Goal: Task Accomplishment & Management: Use online tool/utility

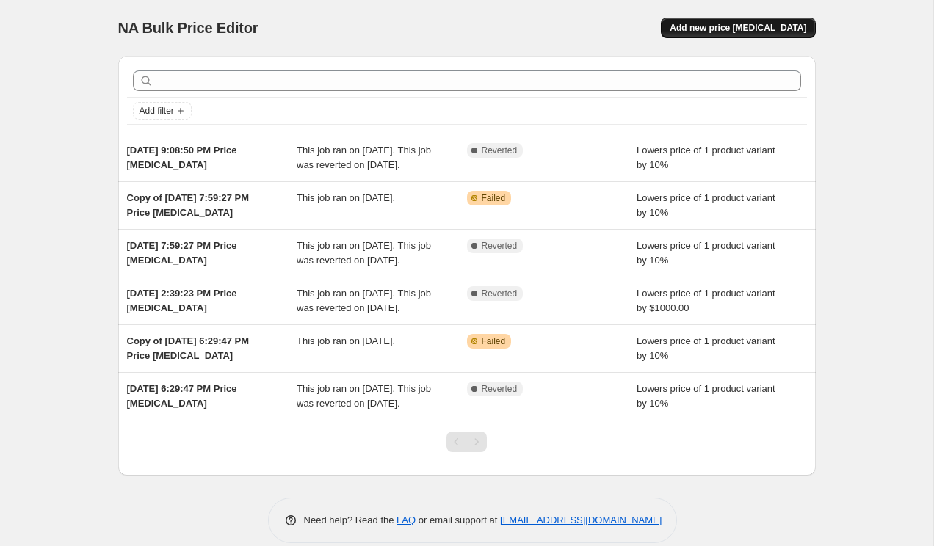
click at [746, 25] on span "Add new price [MEDICAL_DATA]" at bounding box center [737, 28] width 137 height 12
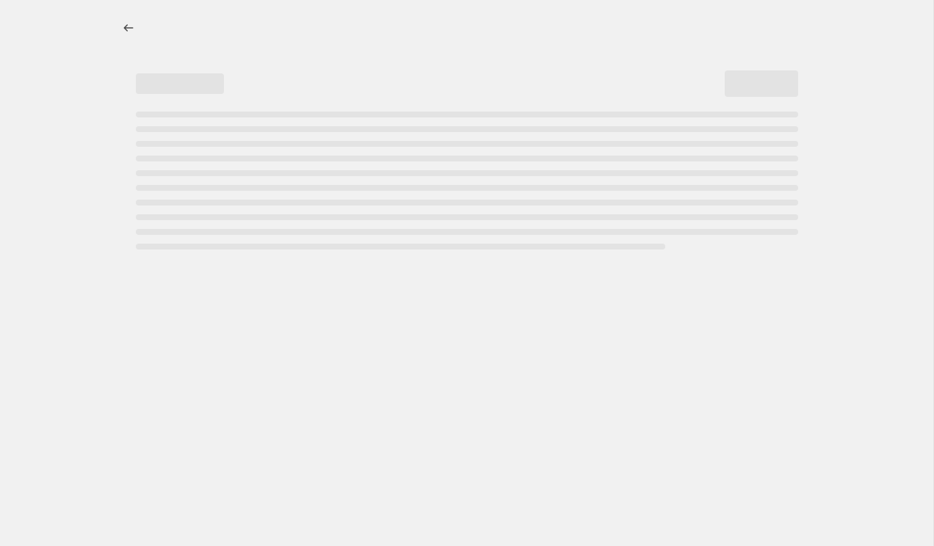
select select "percentage"
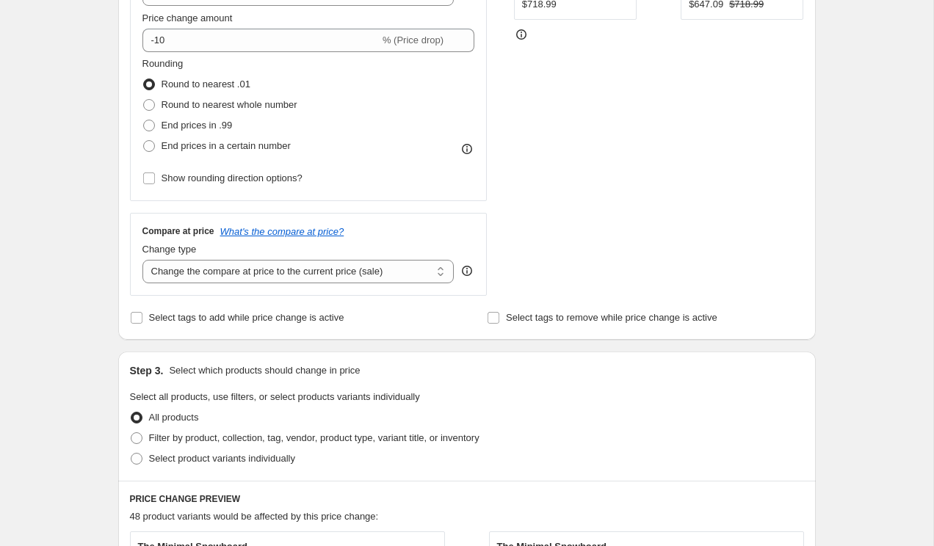
scroll to position [330, 0]
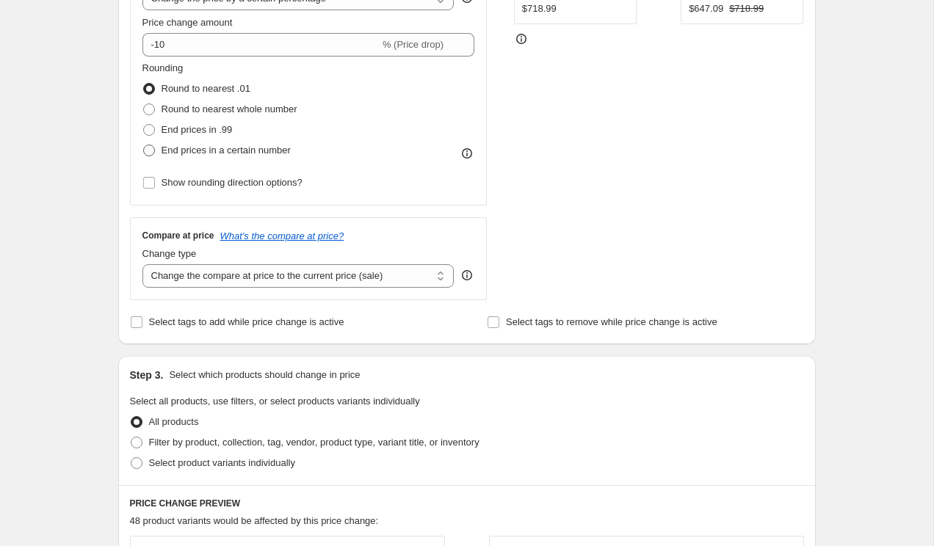
click at [236, 144] on span "End prices in a certain number" at bounding box center [225, 150] width 129 height 15
click at [144, 145] on input "End prices in a certain number" at bounding box center [143, 145] width 1 height 1
radio input "true"
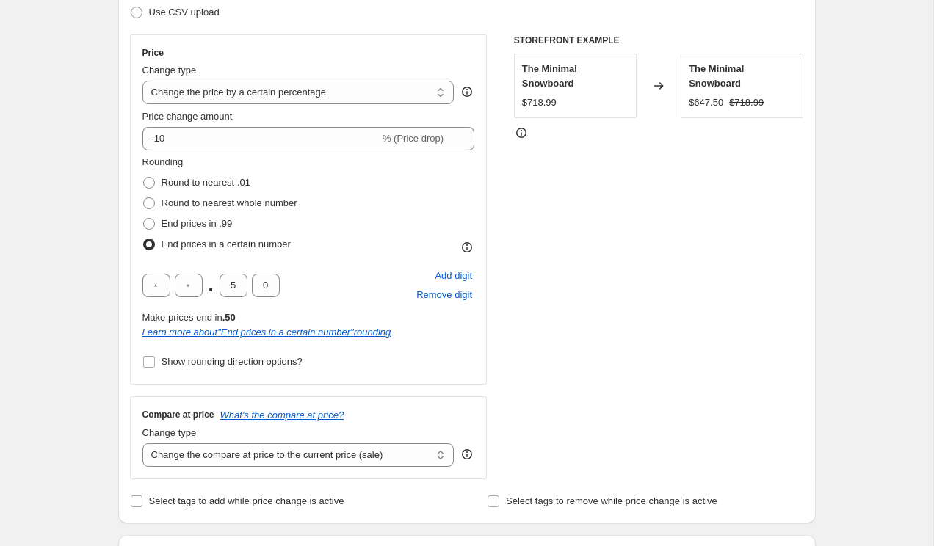
scroll to position [210, 0]
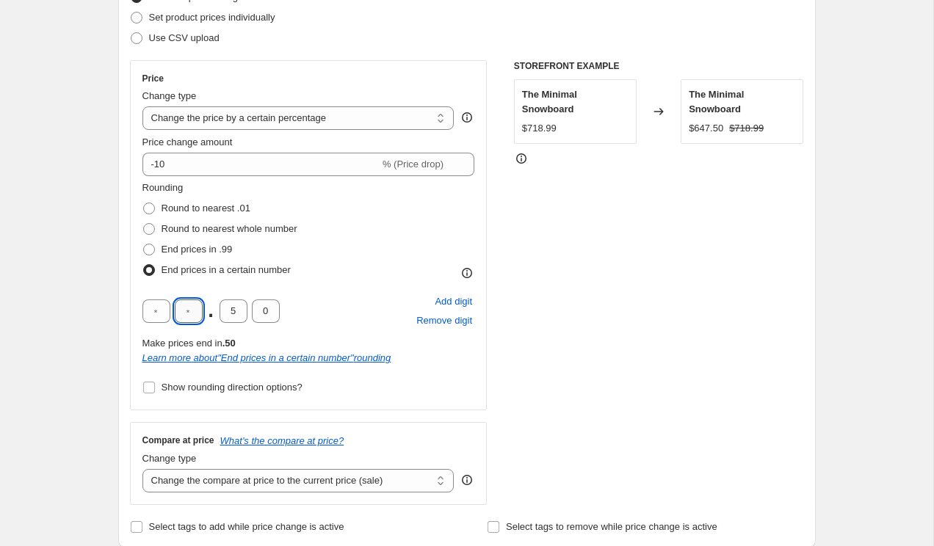
click at [190, 302] on input "text" at bounding box center [189, 310] width 28 height 23
type input "9"
type input "5"
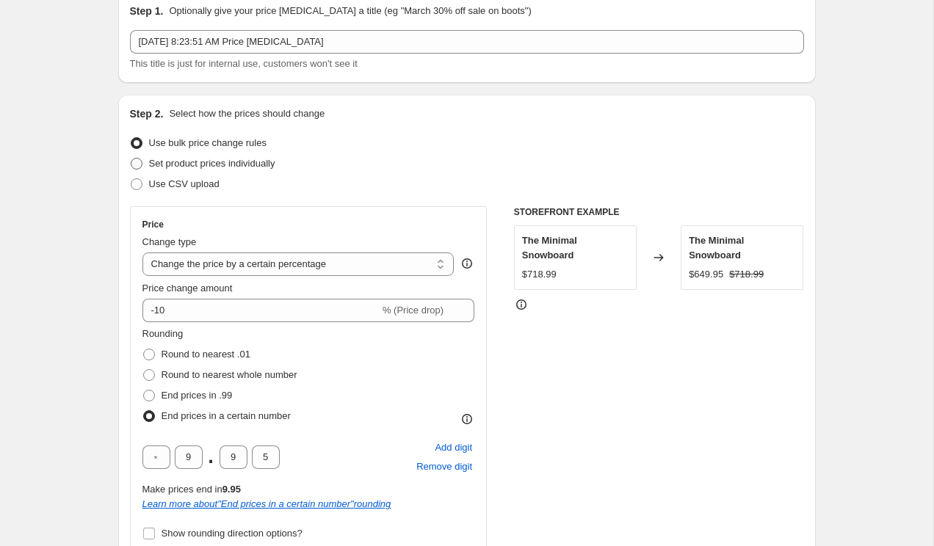
scroll to position [66, 0]
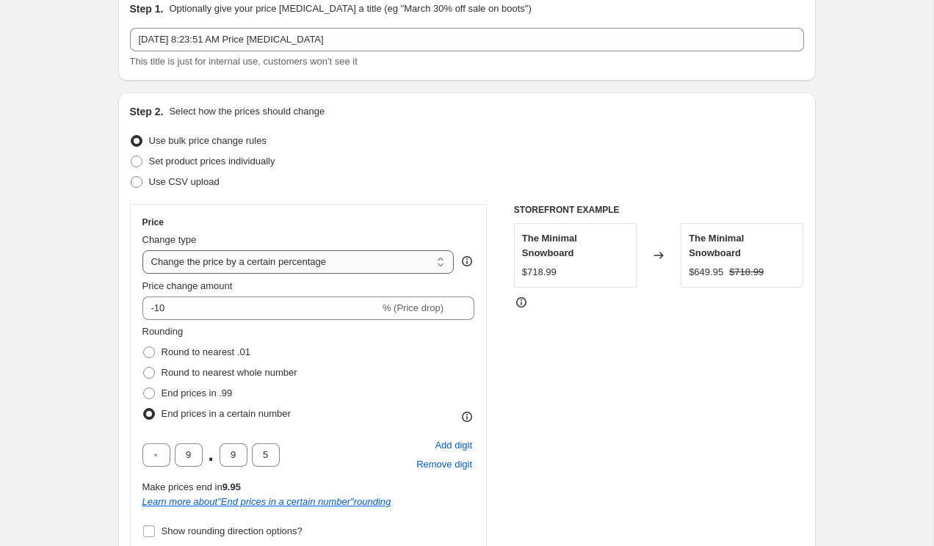
click at [252, 255] on select "Change the price to a certain amount Change the price by a certain amount Chang…" at bounding box center [298, 261] width 312 height 23
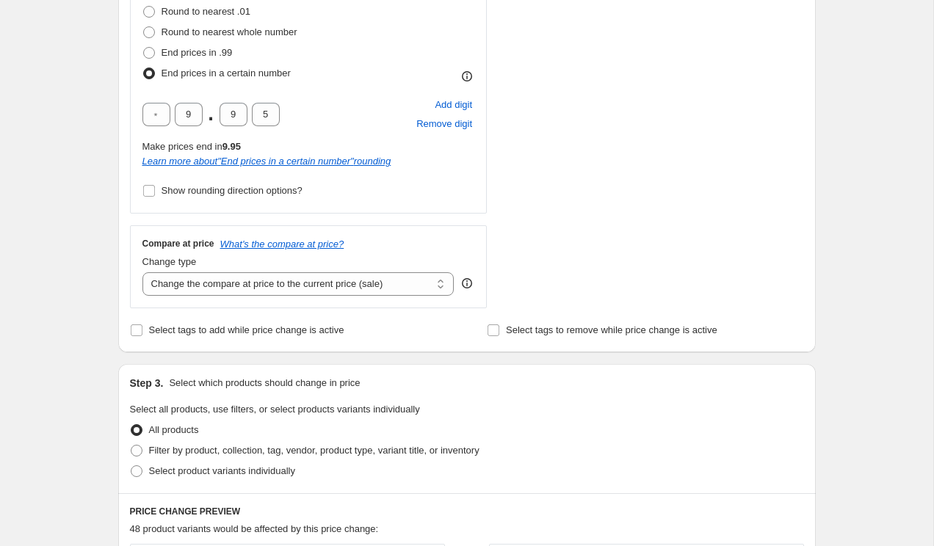
scroll to position [415, 0]
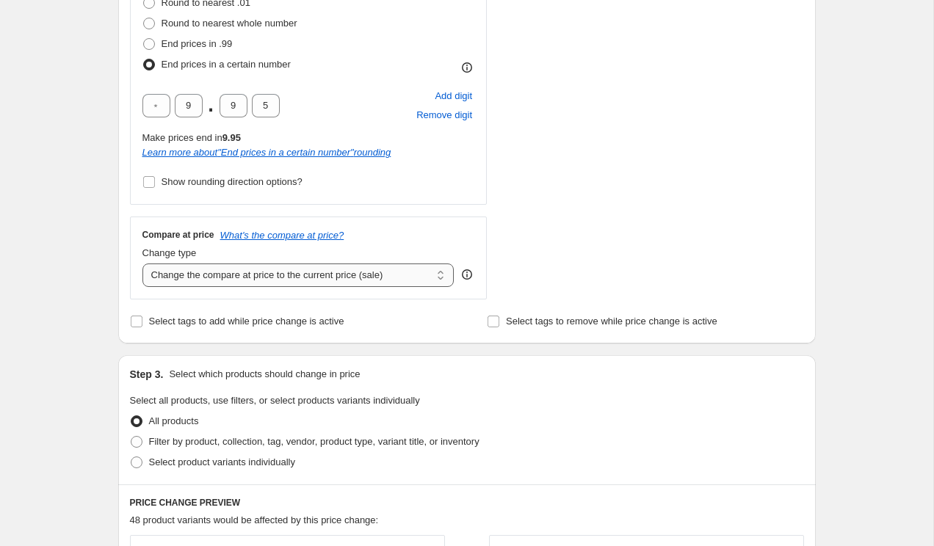
click at [205, 282] on select "Change the compare at price to the current price (sale) Change the compare at p…" at bounding box center [298, 274] width 312 height 23
select select "percentage"
click at [142, 263] on select "Change the compare at price to the current price (sale) Change the compare at p…" at bounding box center [298, 274] width 312 height 23
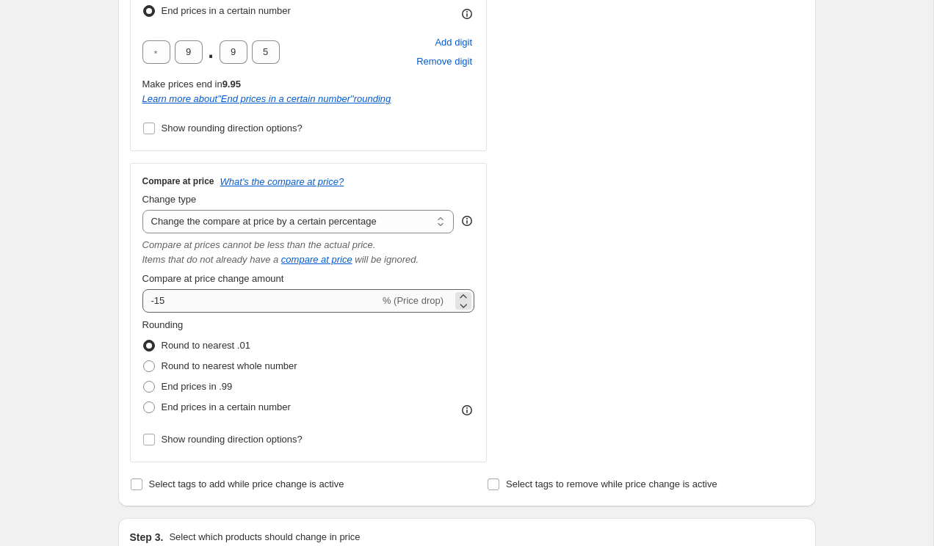
scroll to position [483, 0]
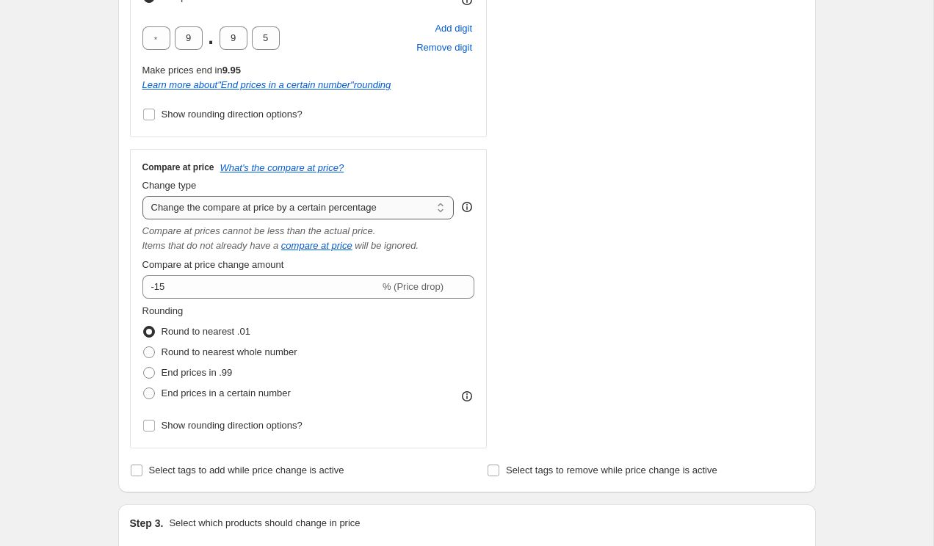
click at [365, 203] on select "Change the compare at price to the current price (sale) Change the compare at p…" at bounding box center [298, 207] width 312 height 23
click at [72, 229] on div "Create new price change job. This page is ready Create new price change job Dra…" at bounding box center [466, 438] width 933 height 1842
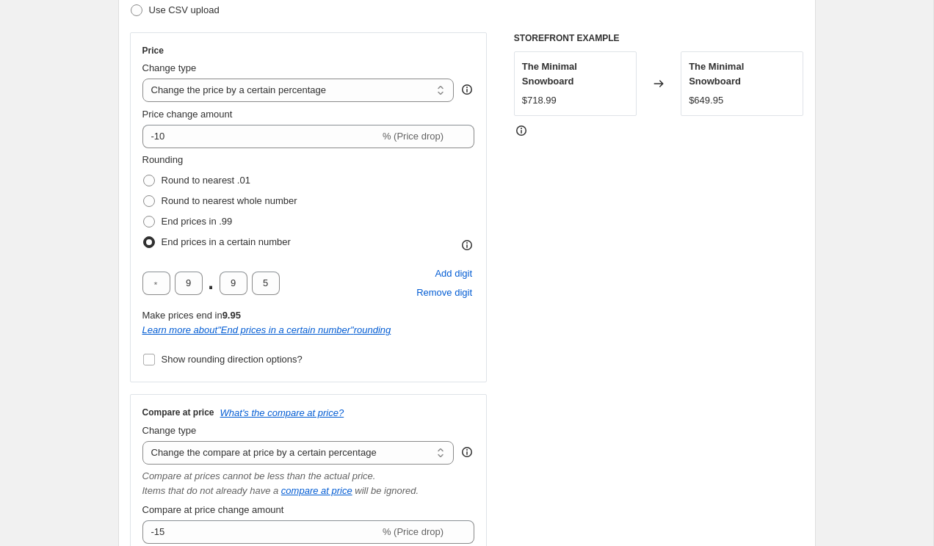
scroll to position [236, 0]
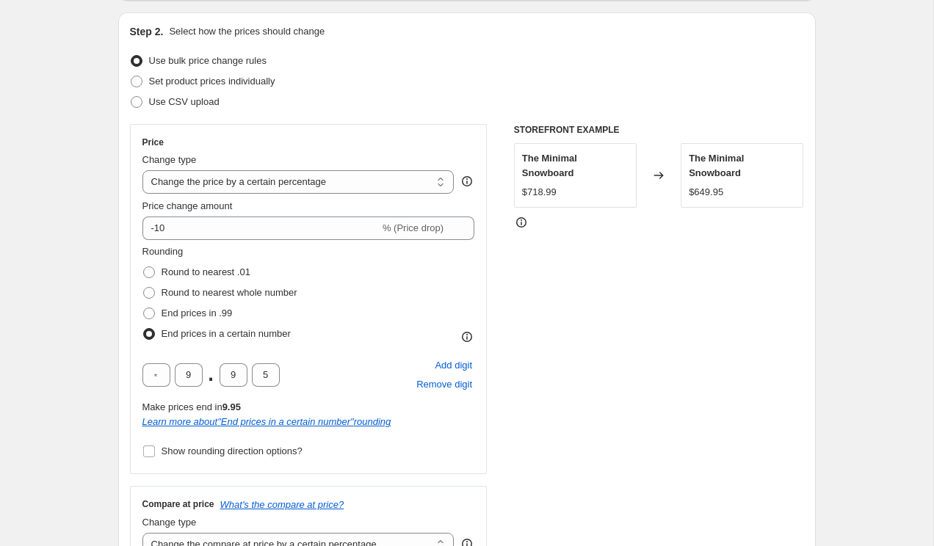
scroll to position [20, 0]
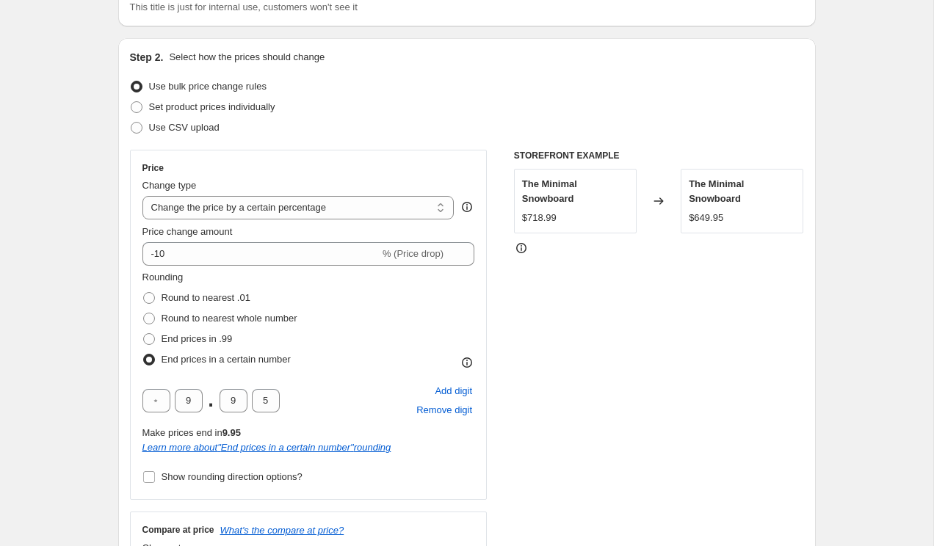
scroll to position [166, 0]
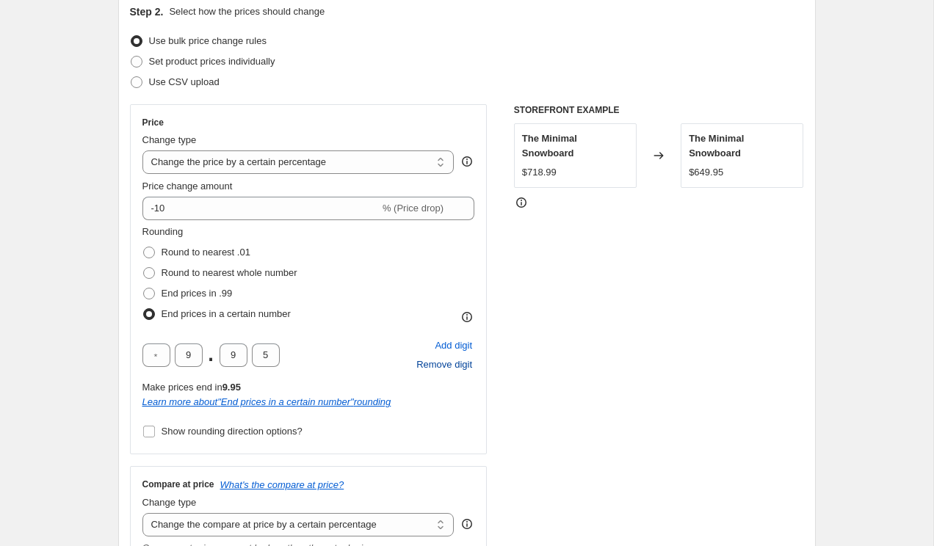
click at [423, 368] on span "Remove digit" at bounding box center [444, 364] width 56 height 15
type input "9"
click at [423, 368] on span "Remove digit" at bounding box center [444, 364] width 56 height 15
click at [454, 344] on span "Add digit" at bounding box center [453, 345] width 37 height 15
